Goal: Transaction & Acquisition: Purchase product/service

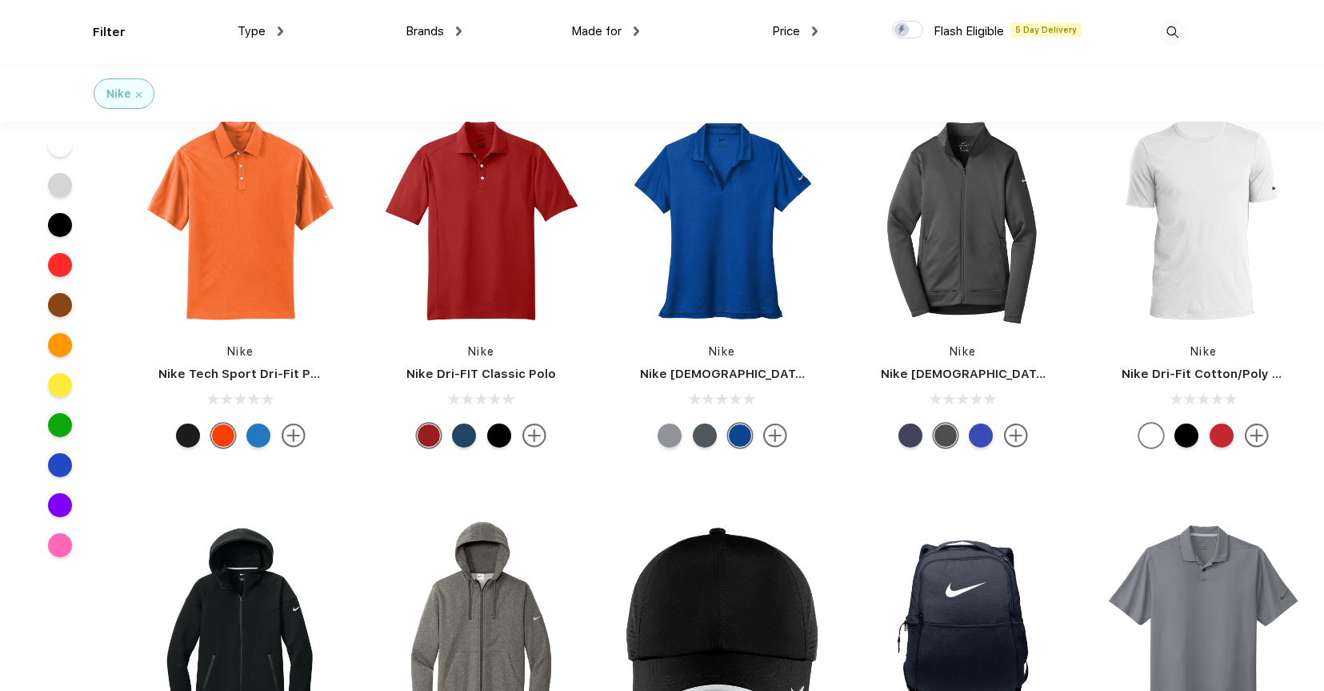
scroll to position [388, 0]
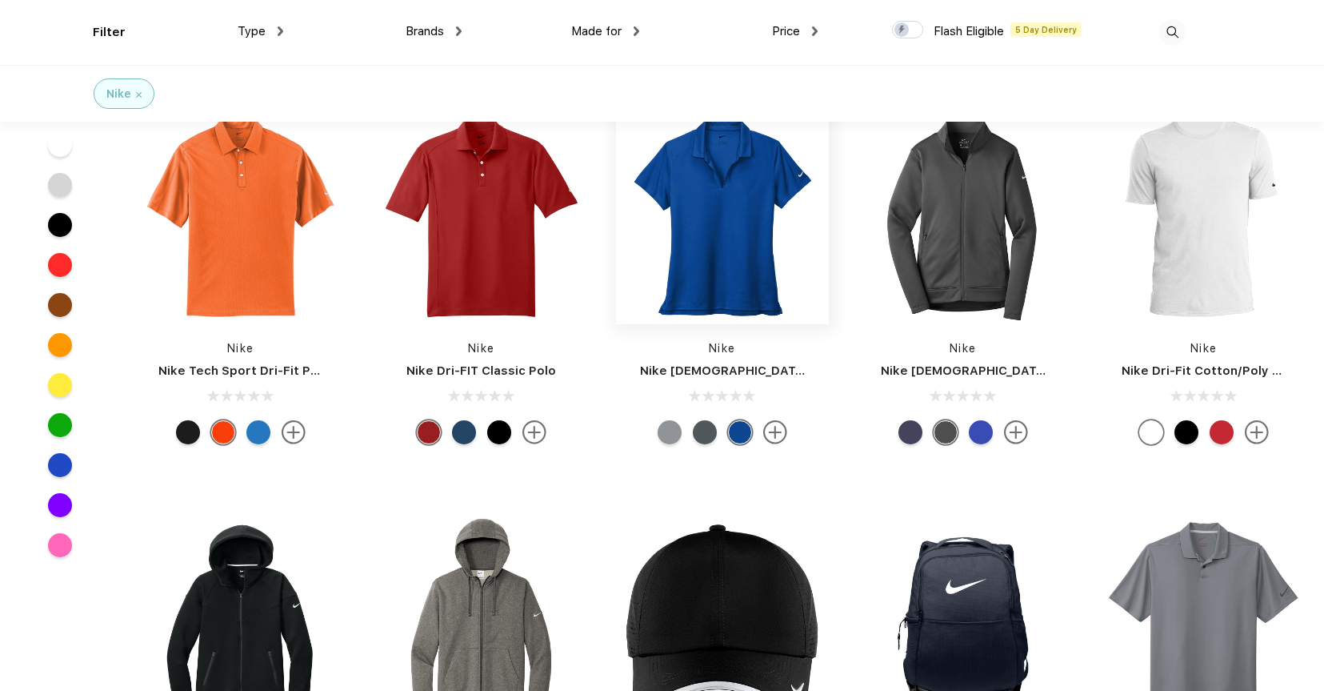
click at [728, 259] on img at bounding box center [722, 217] width 213 height 213
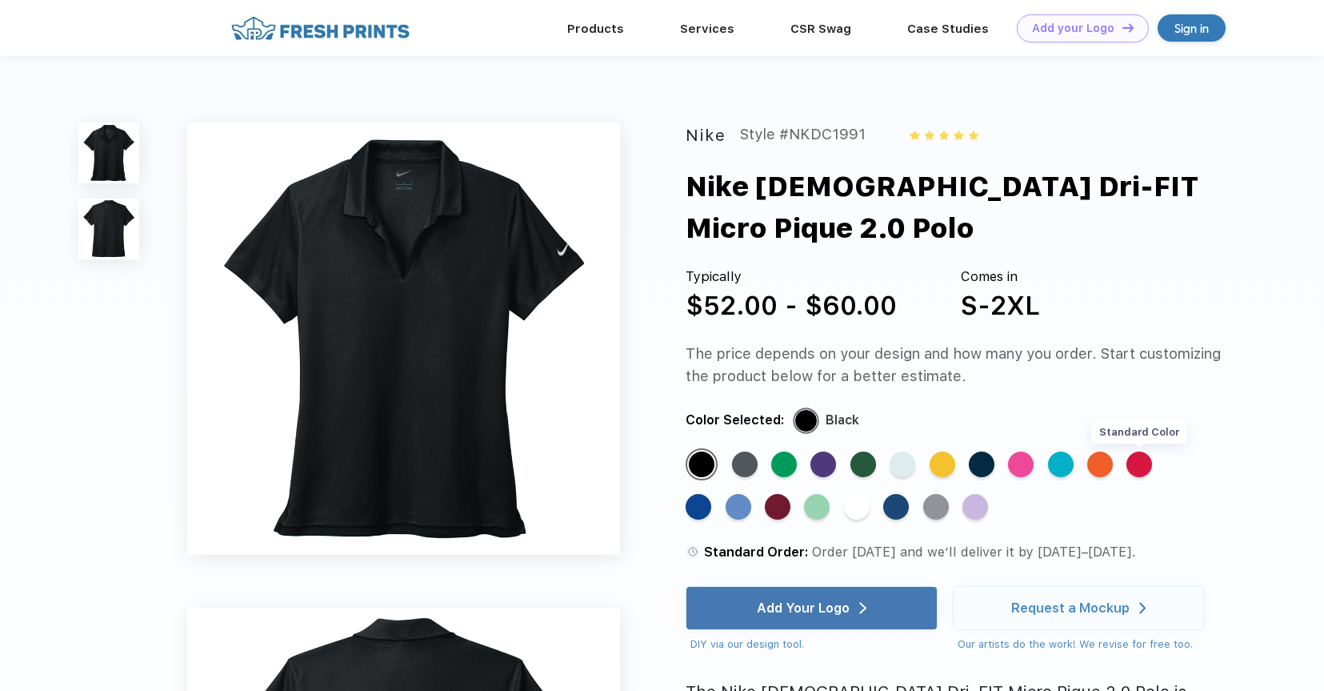
click at [1146, 451] on div "Standard Color" at bounding box center [1140, 464] width 26 height 26
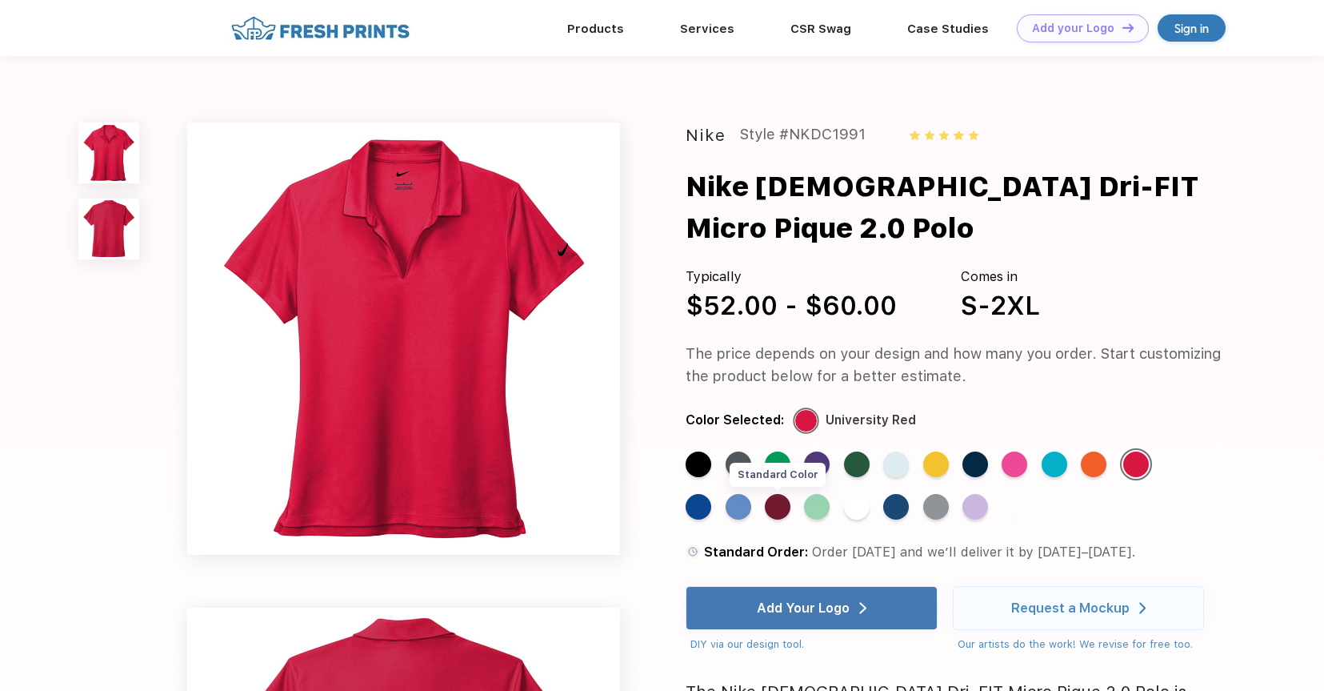
click at [785, 494] on div "Standard Color" at bounding box center [778, 507] width 26 height 26
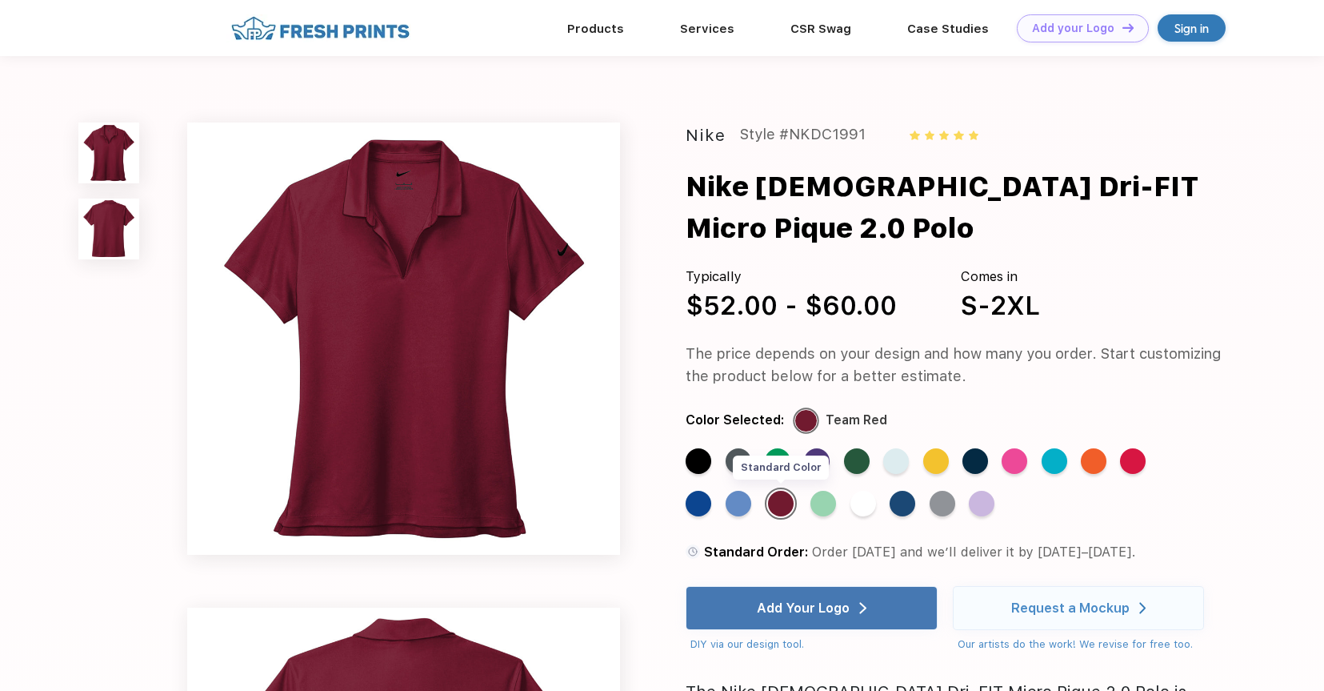
click at [811, 491] on div "Standard Color" at bounding box center [824, 504] width 26 height 26
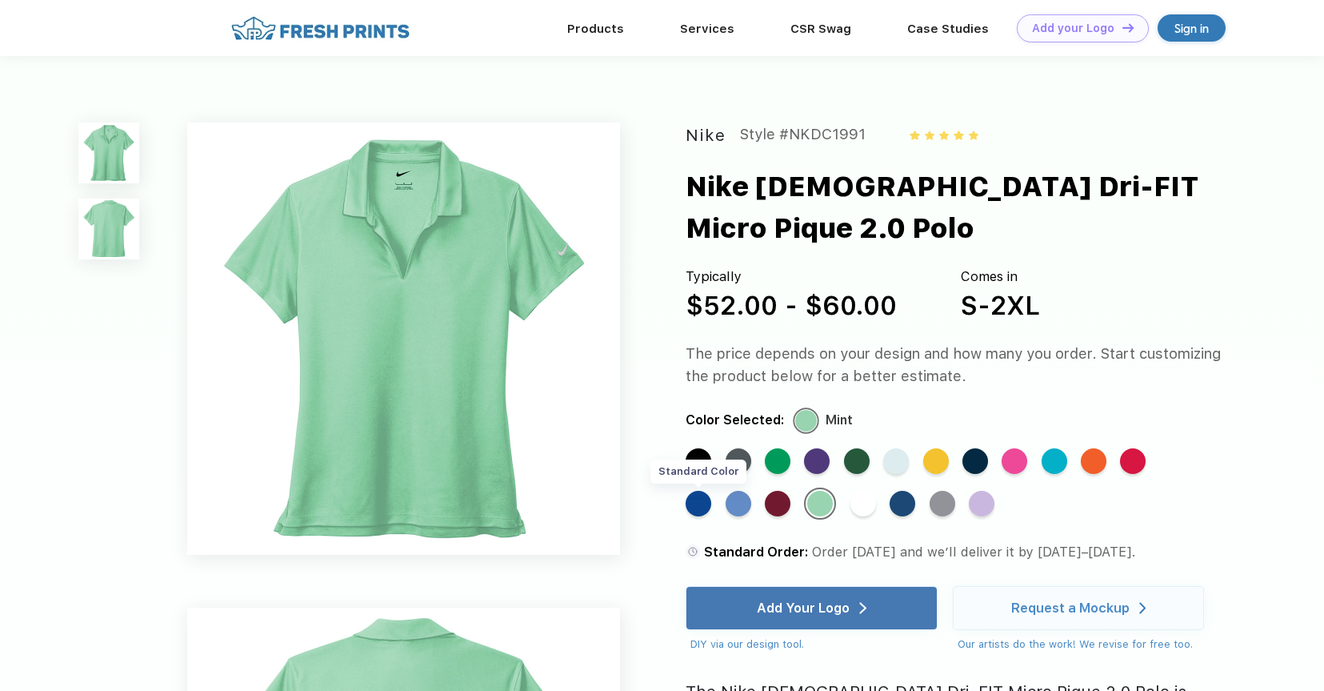
click at [711, 491] on div "Standard Color" at bounding box center [699, 504] width 26 height 26
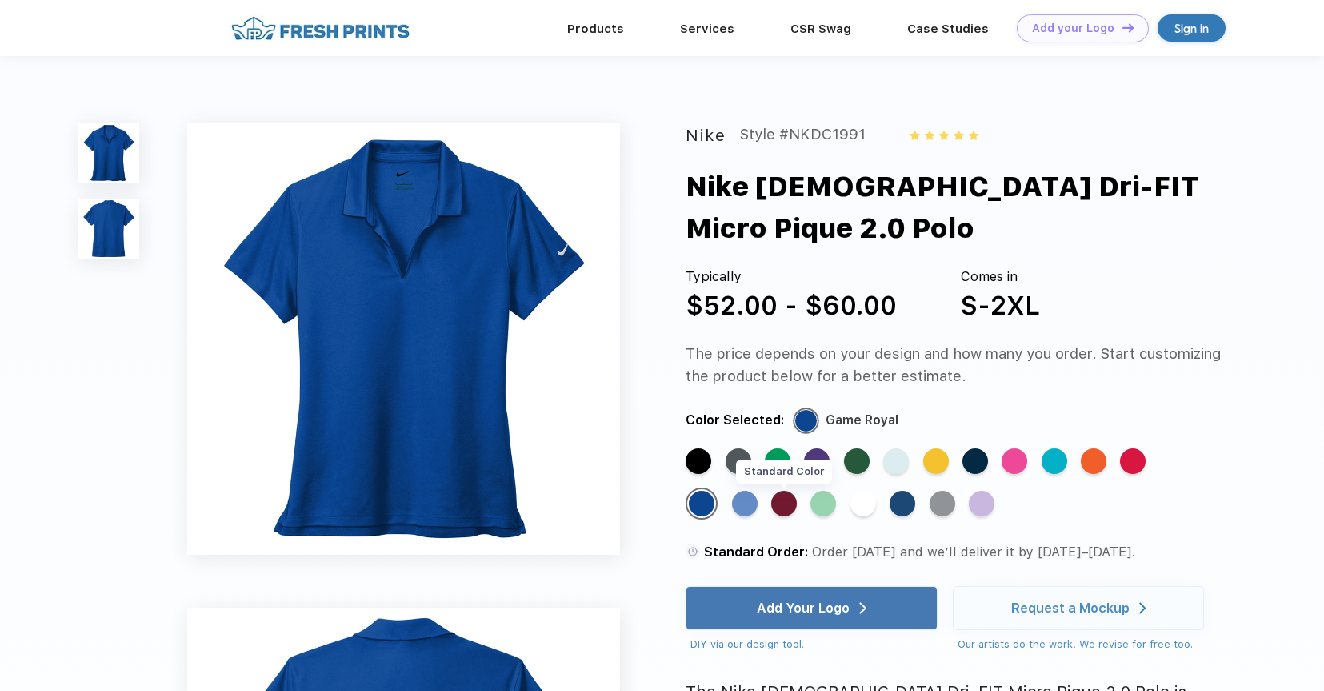
click at [787, 491] on div "Standard Color" at bounding box center [784, 504] width 26 height 26
